Goal: Information Seeking & Learning: Learn about a topic

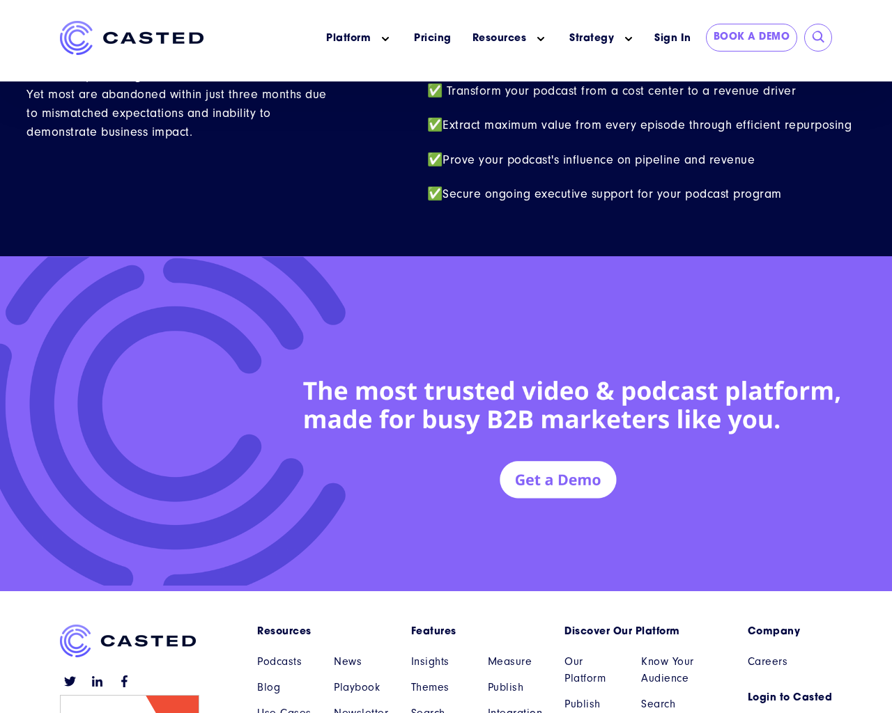
scroll to position [6092, 0]
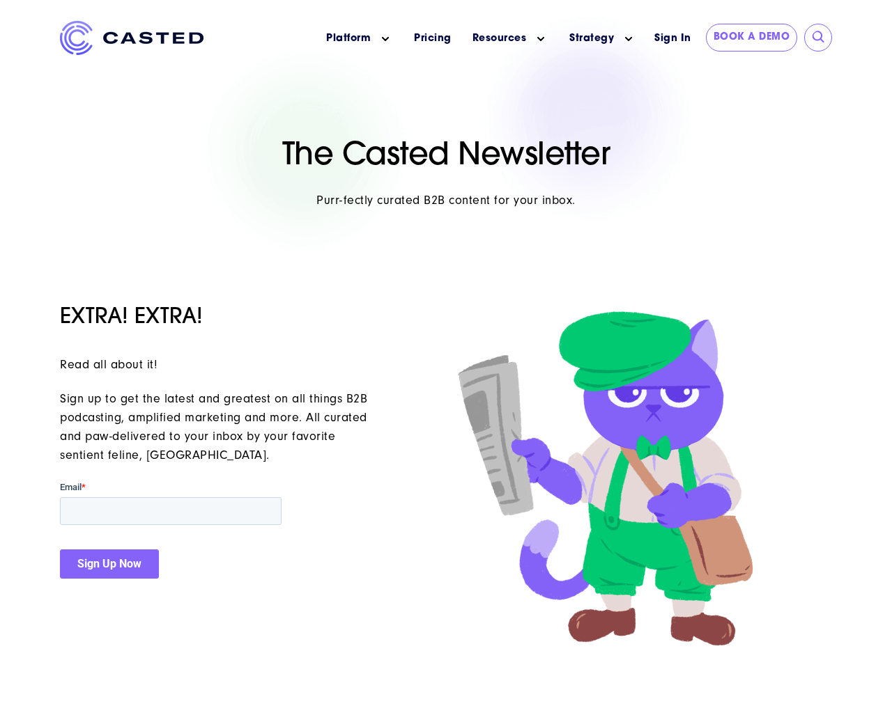
scroll to position [289, 0]
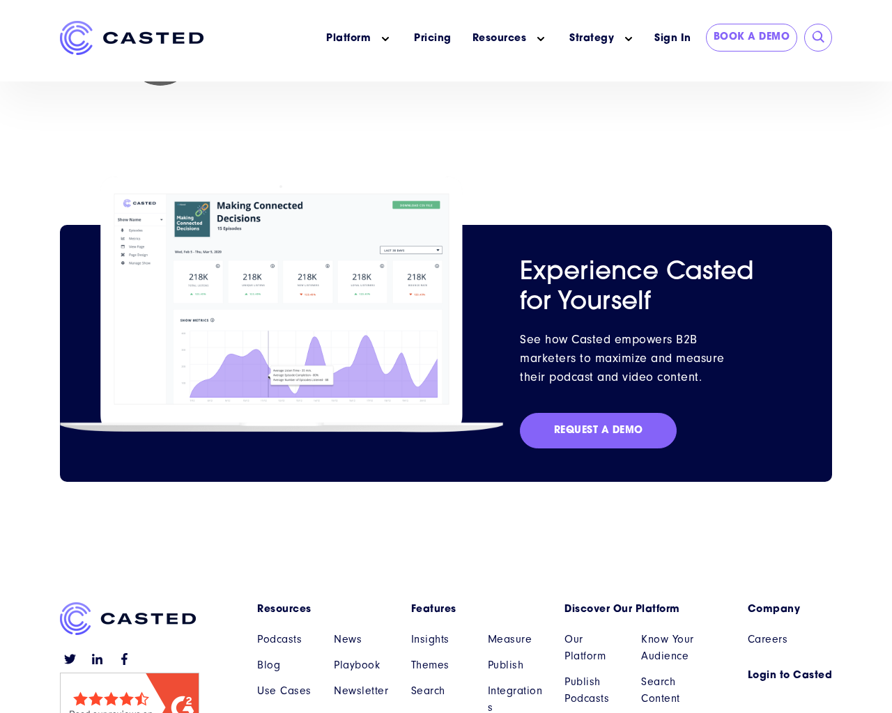
scroll to position [2239, 0]
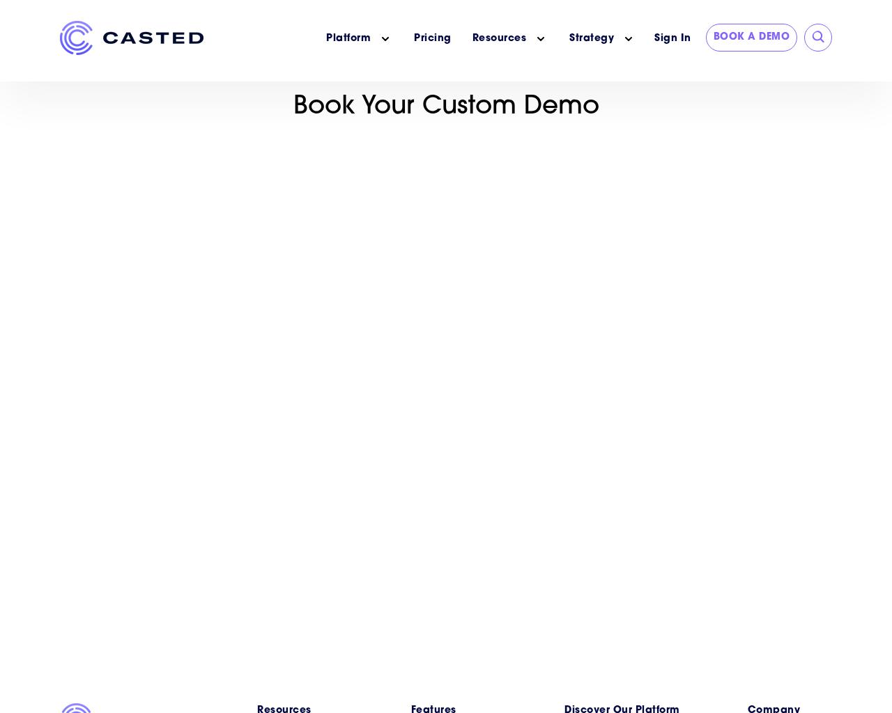
scroll to position [2985, 0]
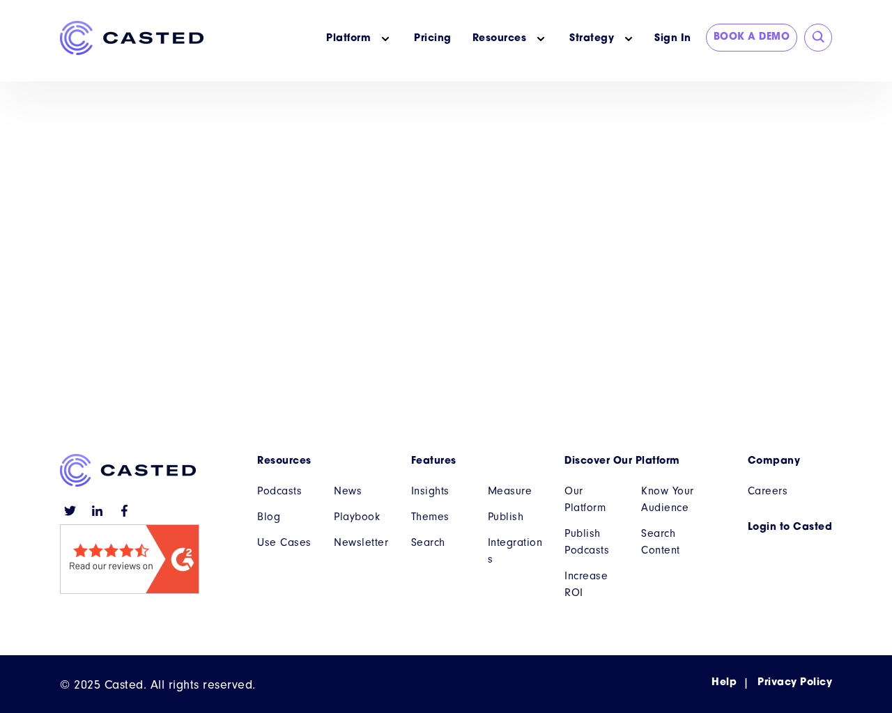
scroll to position [2985, 0]
